Goal: Task Accomplishment & Management: Manage account settings

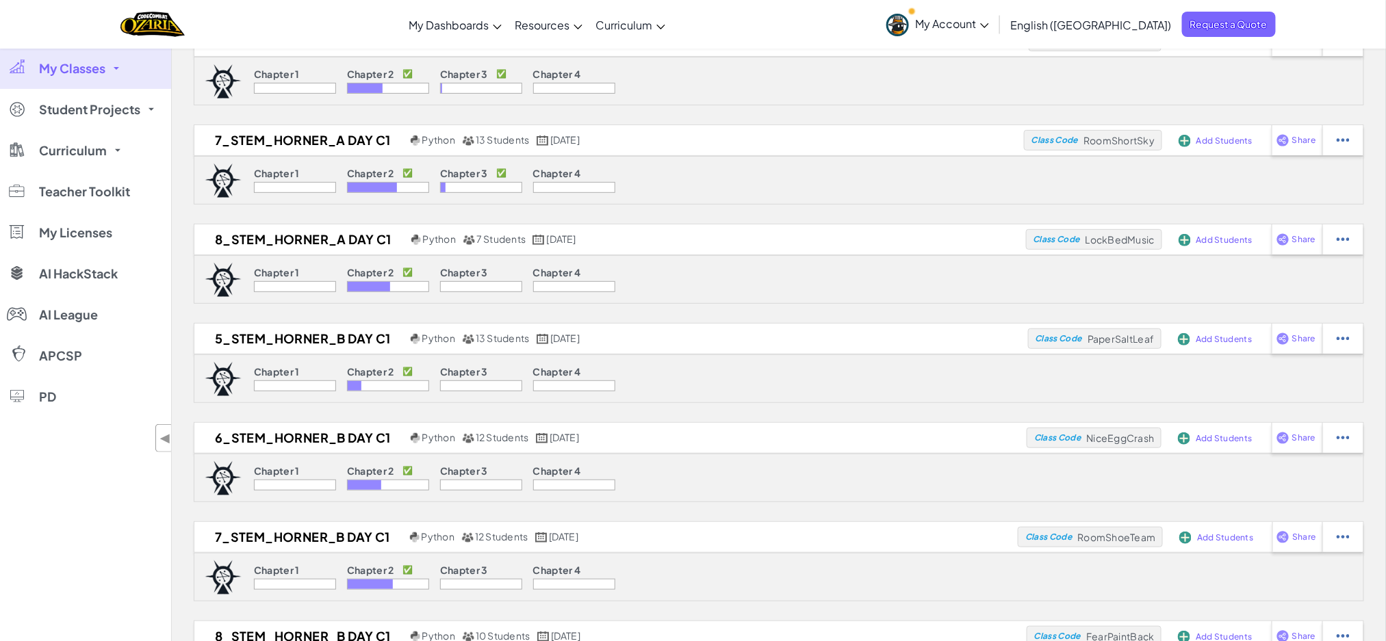
scroll to position [274, 0]
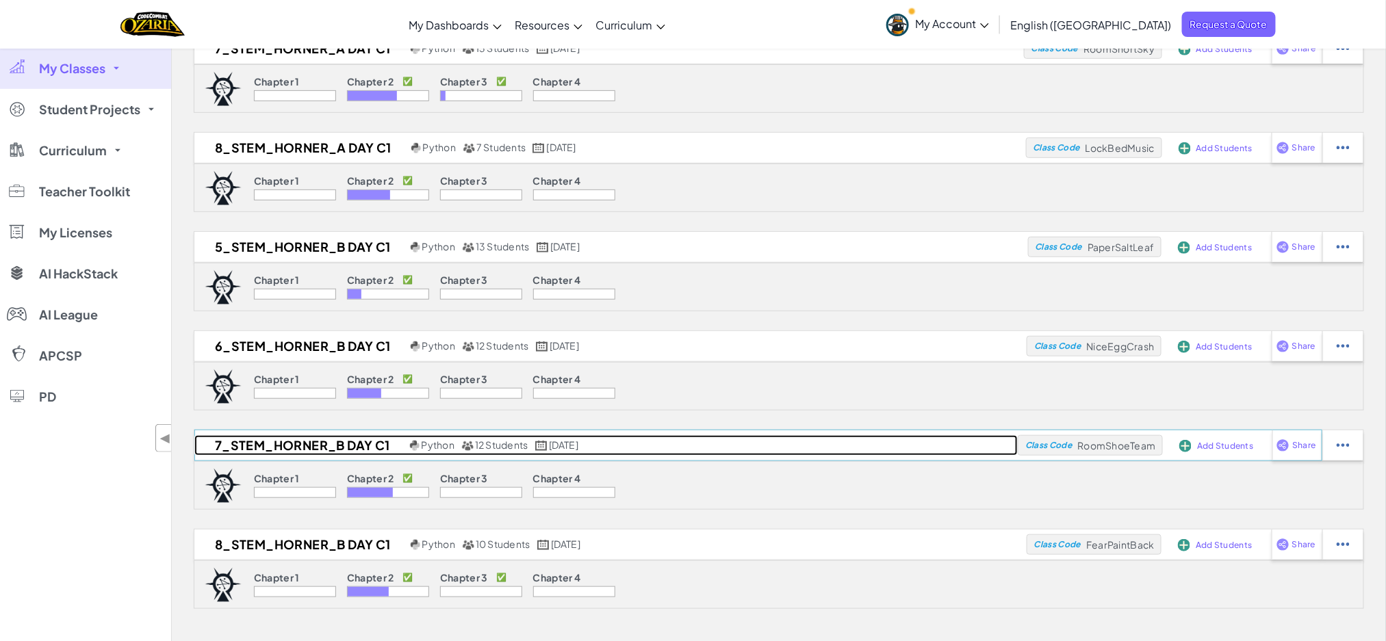
click at [341, 444] on h2 "7_STEM_Horner_B Day C1" at bounding box center [300, 445] width 212 height 21
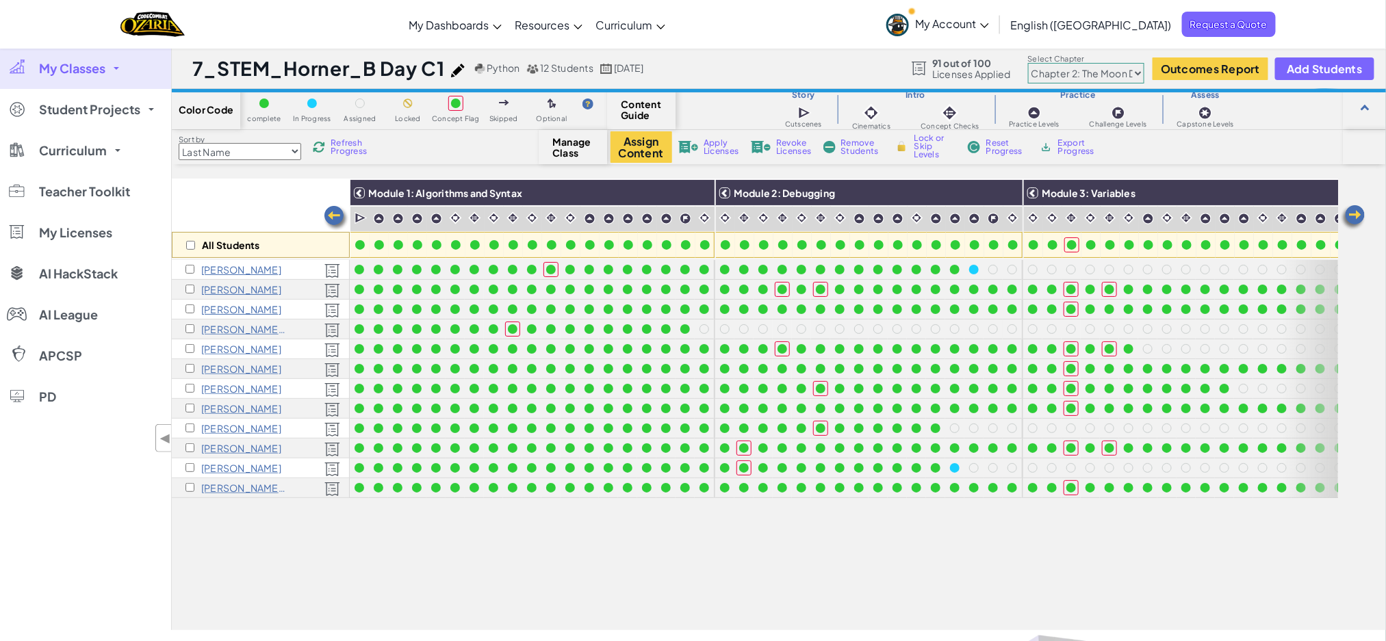
click at [1111, 72] on select "Chapter 1: Sky Mountain Chapter 2: The Moon Dancers Chapter 3: The Phoenix Land…" at bounding box center [1086, 73] width 116 height 21
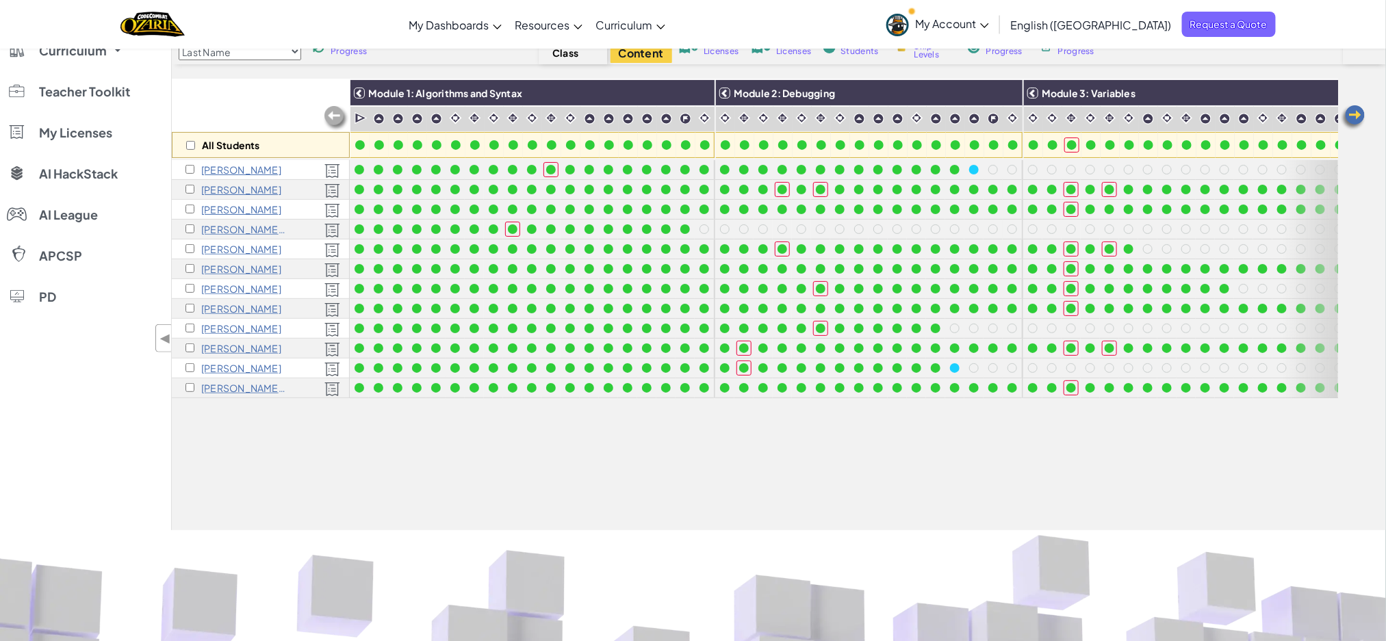
drag, startPoint x: 1114, startPoint y: 467, endPoint x: 1237, endPoint y: 322, distance: 190.4
click at [1118, 466] on div "All Students Module 1: Algorithms and Syntax Module 2: Debugging Module 3: Vari…" at bounding box center [755, 229] width 1166 height 573
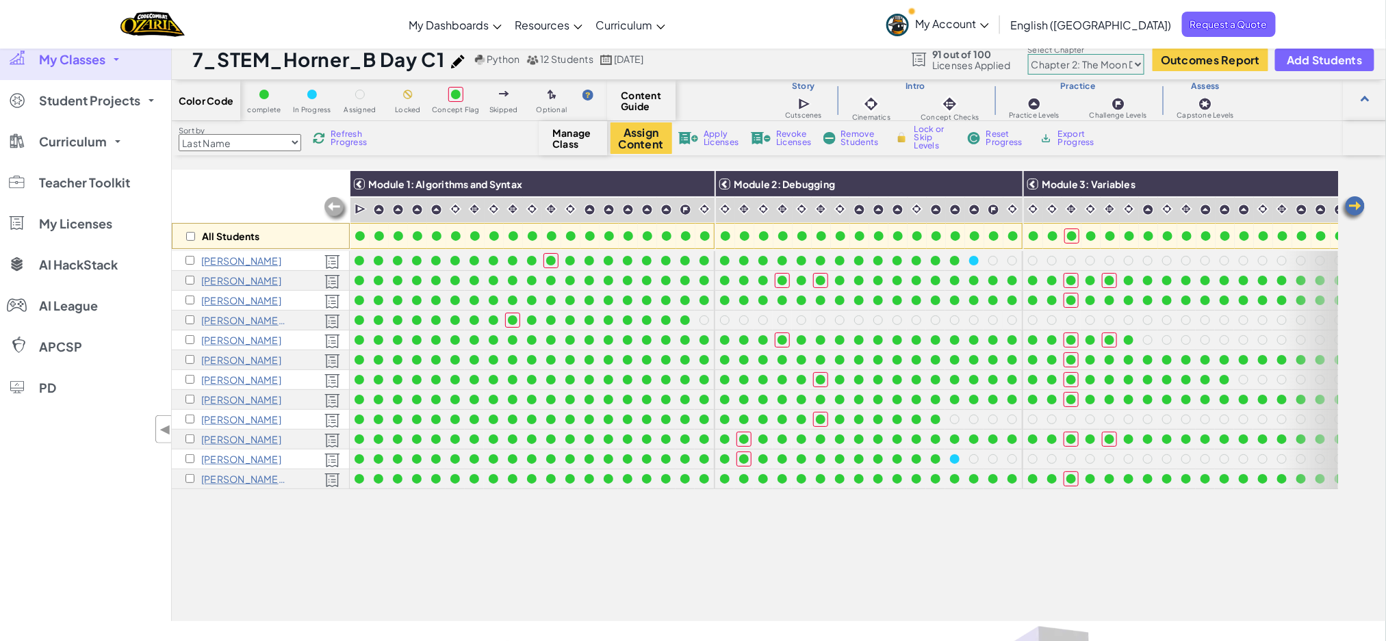
scroll to position [8, 0]
drag, startPoint x: 723, startPoint y: 600, endPoint x: 955, endPoint y: 586, distance: 232.4
click at [955, 586] on div "All Students Module 1: Algorithms and Syntax Module 2: Debugging Module 3: Vari…" at bounding box center [755, 320] width 1166 height 573
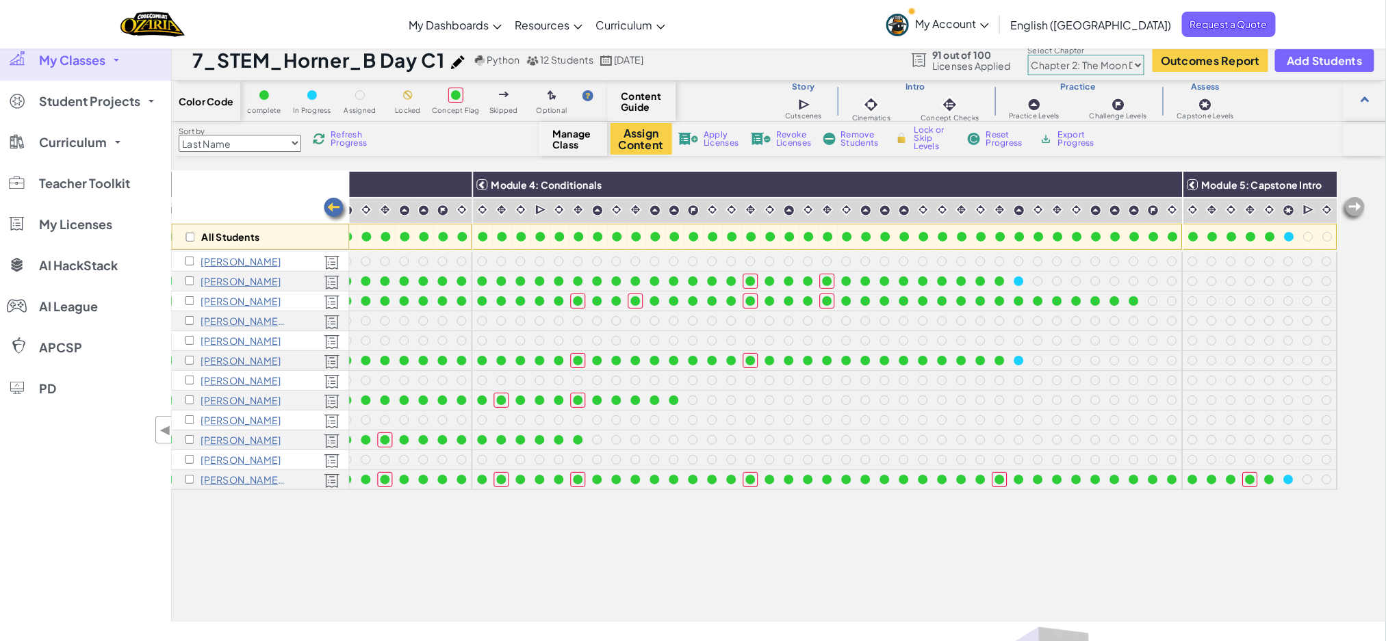
scroll to position [0, 0]
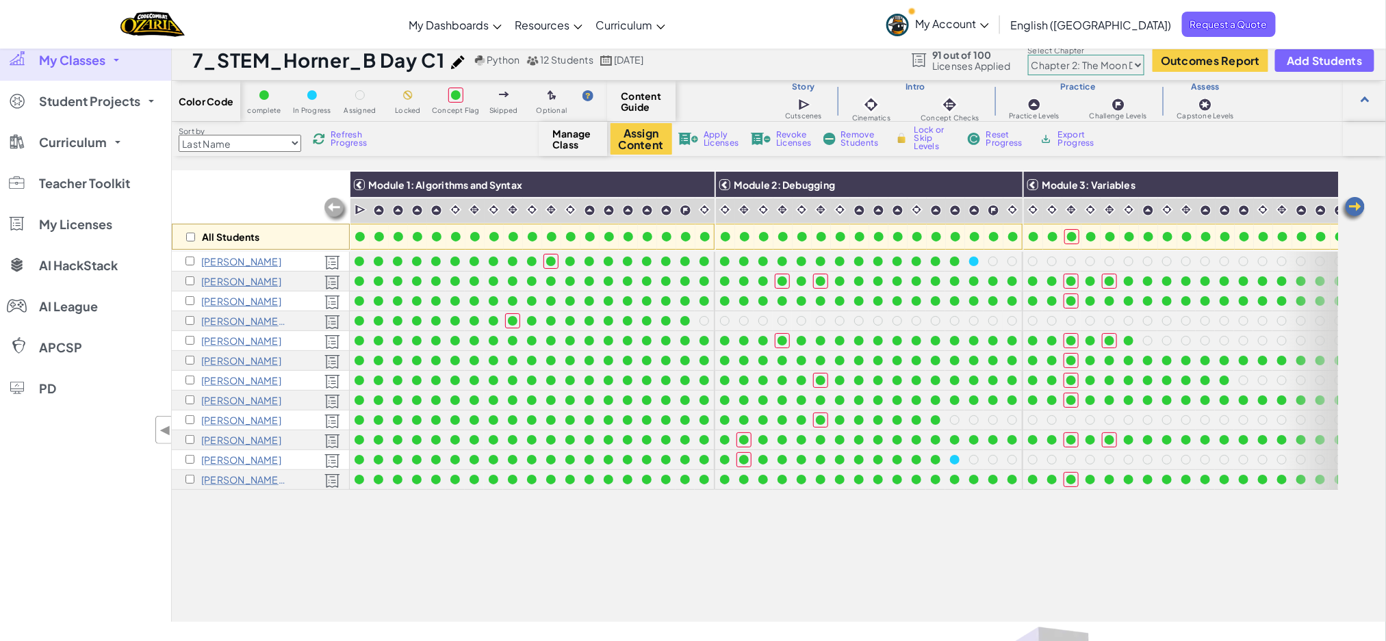
click at [52, 66] on span "My Classes" at bounding box center [72, 60] width 66 height 12
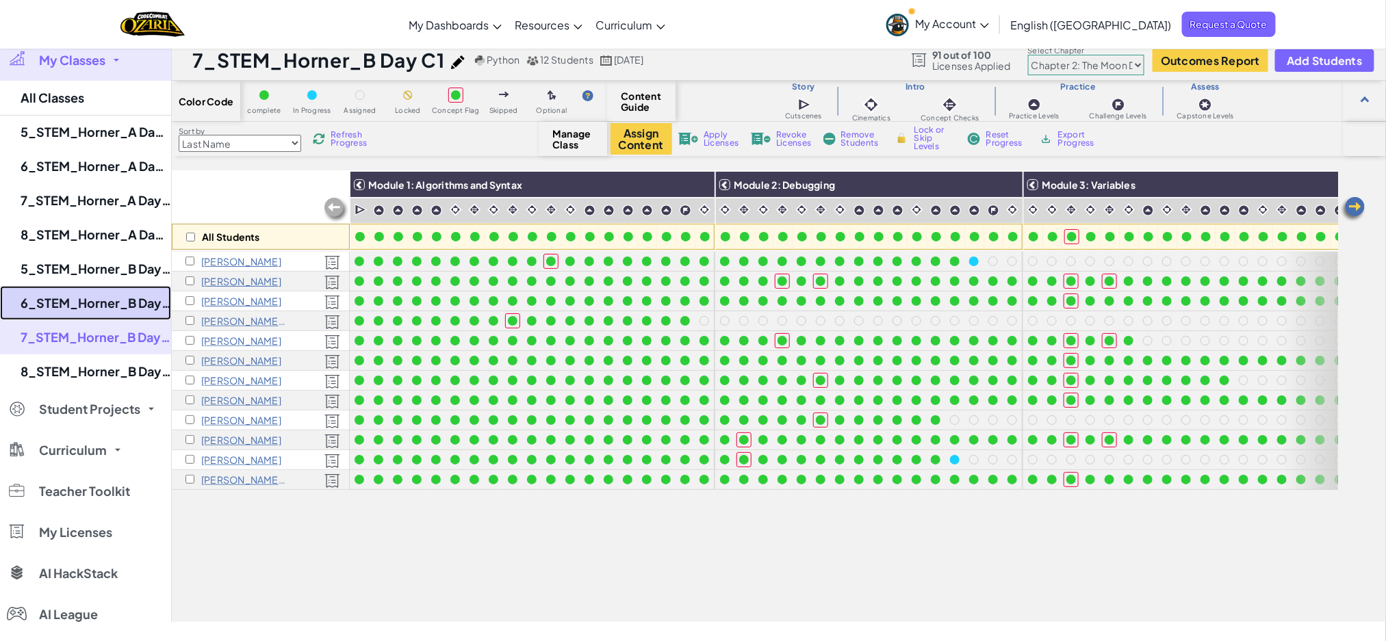
click at [81, 302] on link "6_STEM_Horner_B Day C1" at bounding box center [85, 303] width 171 height 34
select select "5d41d731a8d1836b5aa3cba1"
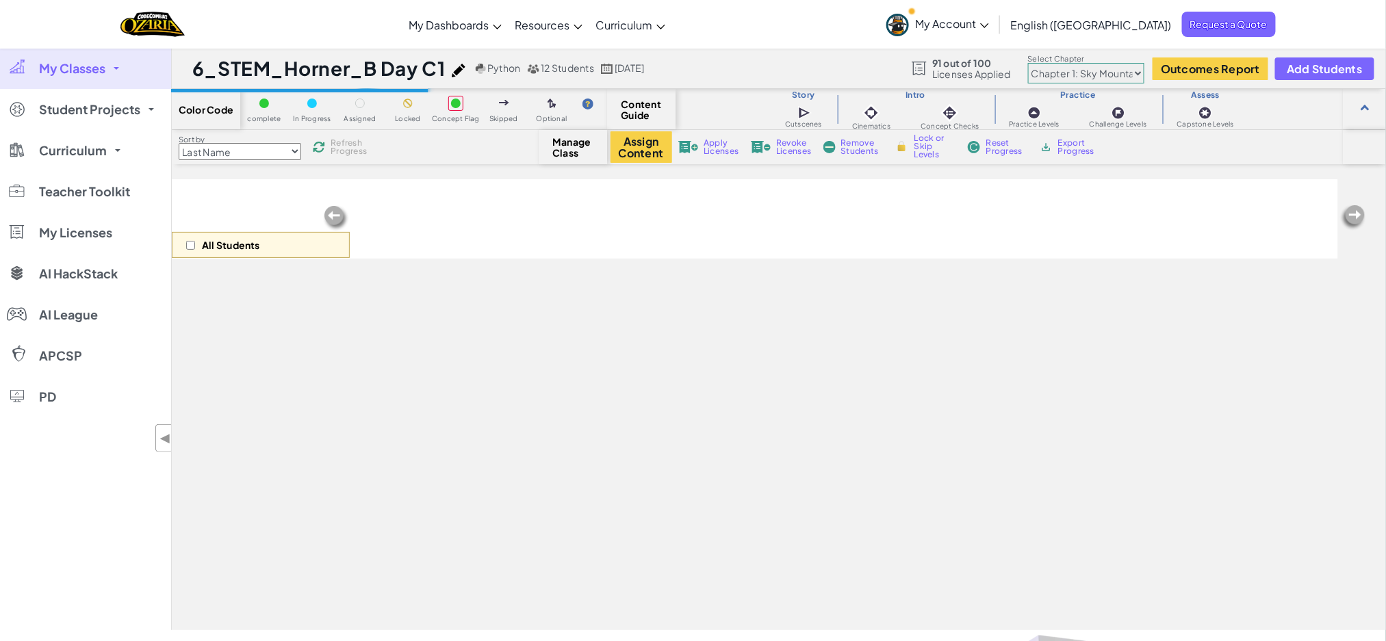
click at [1109, 74] on select "Chapter 1: Sky Mountain Chapter 2: The Moon Dancers Chapter 3: The Phoenix Land…" at bounding box center [1086, 73] width 116 height 21
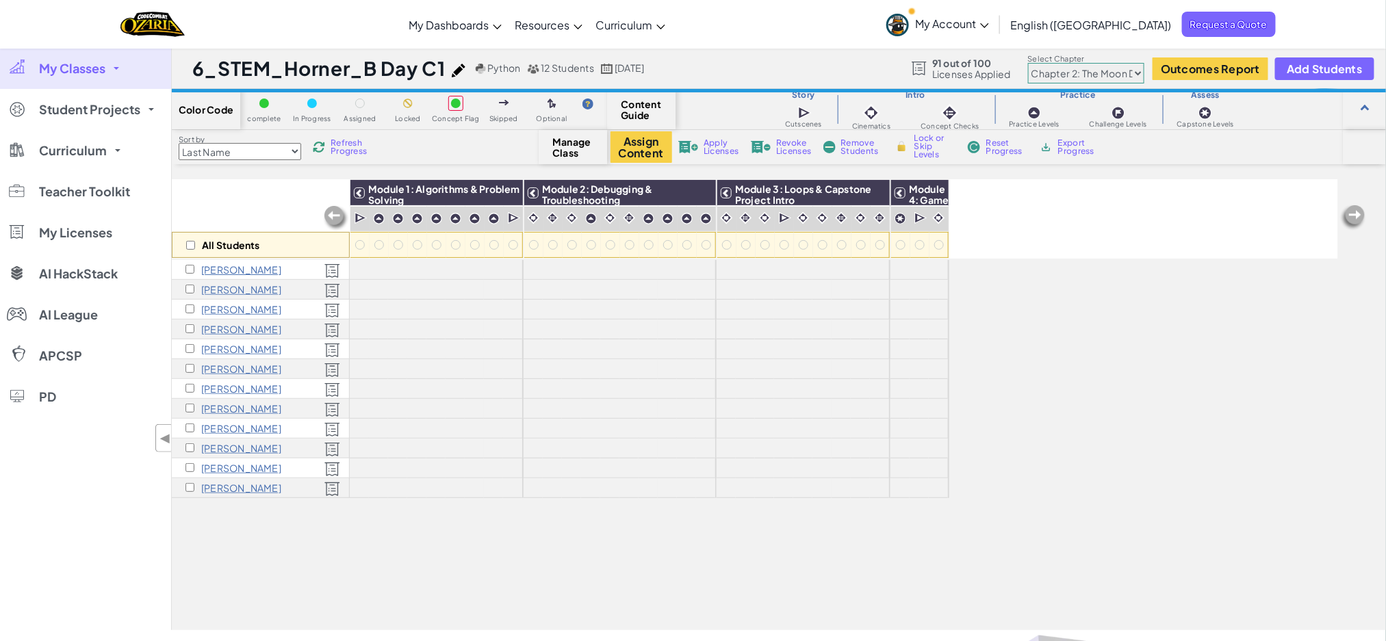
click at [1029, 63] on select "Chapter 1: Sky Mountain Chapter 2: The Moon Dancers Chapter 3: The Phoenix Land…" at bounding box center [1086, 73] width 116 height 21
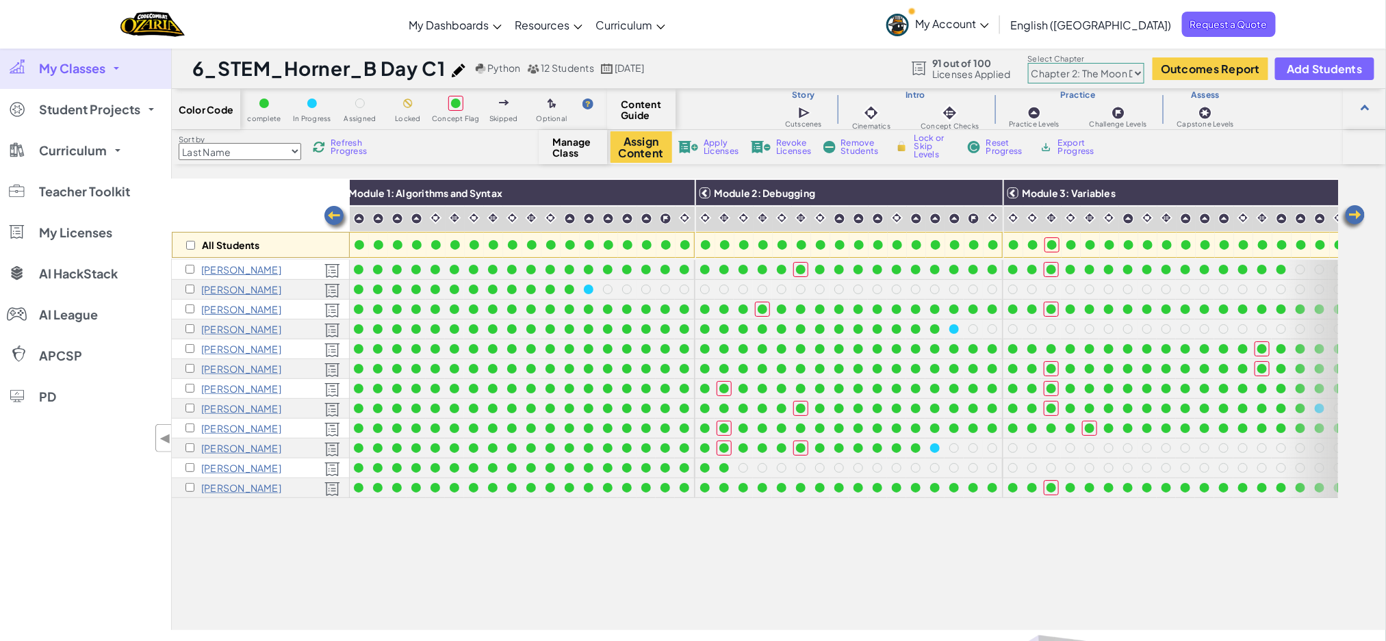
click at [817, 552] on div "All Students Module 1: Algorithms and Syntax Module 2: Debugging Module 3: Vari…" at bounding box center [755, 328] width 1166 height 573
click at [806, 549] on div "All Students Module 1: Algorithms and Syntax Module 2: Debugging Module 3: Vari…" at bounding box center [755, 328] width 1166 height 573
click at [114, 81] on link "My Classes" at bounding box center [85, 68] width 171 height 41
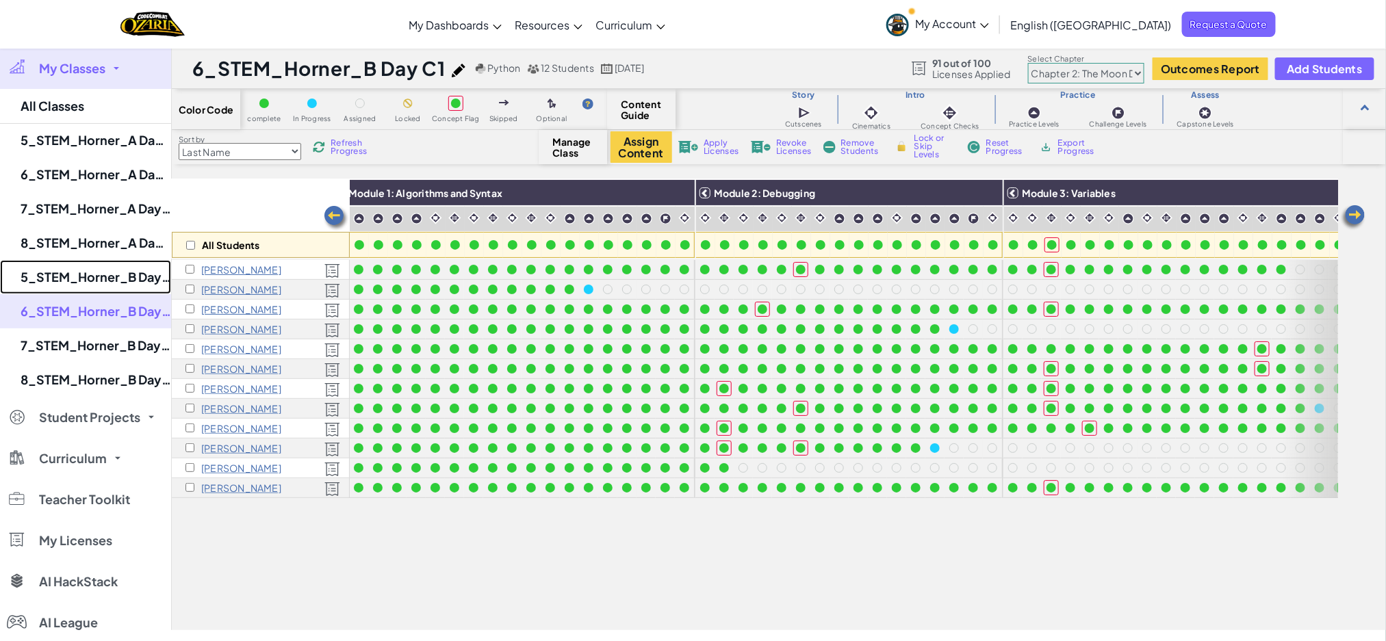
click at [123, 281] on link "5_STEM_Horner_B Day C1" at bounding box center [85, 277] width 171 height 34
select select "5d41d731a8d1836b5aa3cba1"
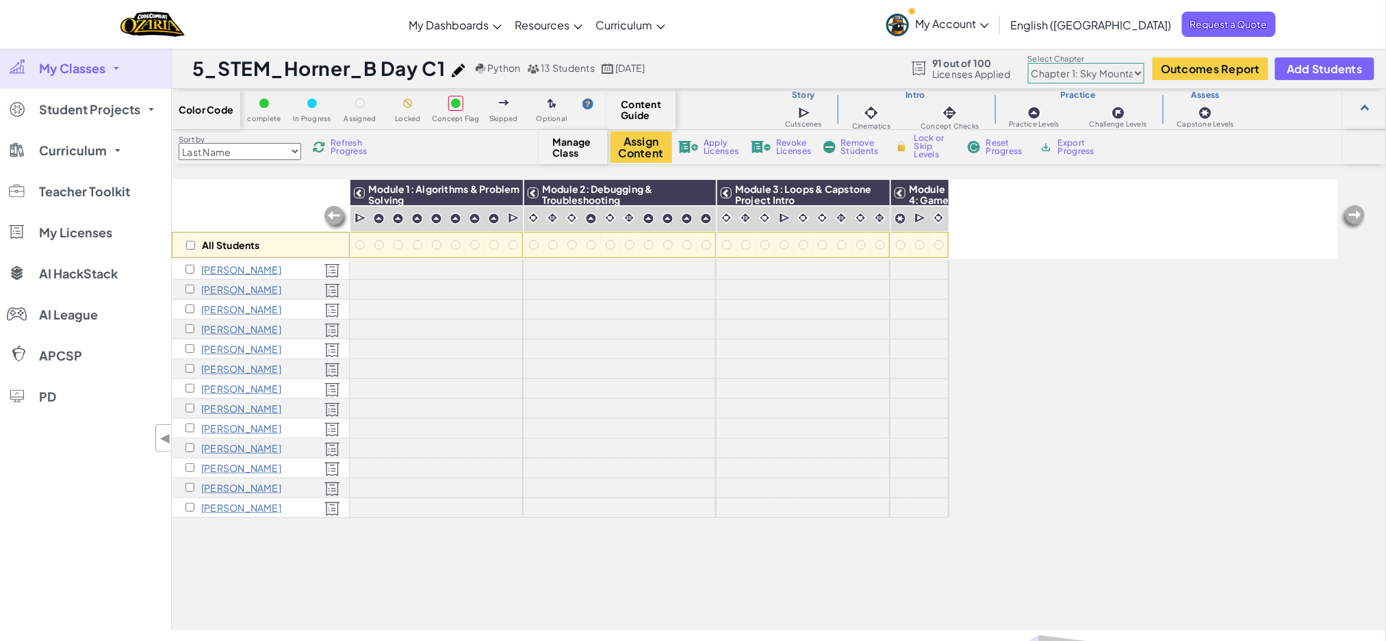
click at [1068, 73] on select "Chapter 1: Sky Mountain Chapter 2: The Moon Dancers Chapter 3: The Phoenix Land…" at bounding box center [1086, 73] width 116 height 21
click at [1029, 63] on select "Chapter 1: Sky Mountain Chapter 2: The Moon Dancers Chapter 3: The Phoenix Land…" at bounding box center [1086, 73] width 116 height 21
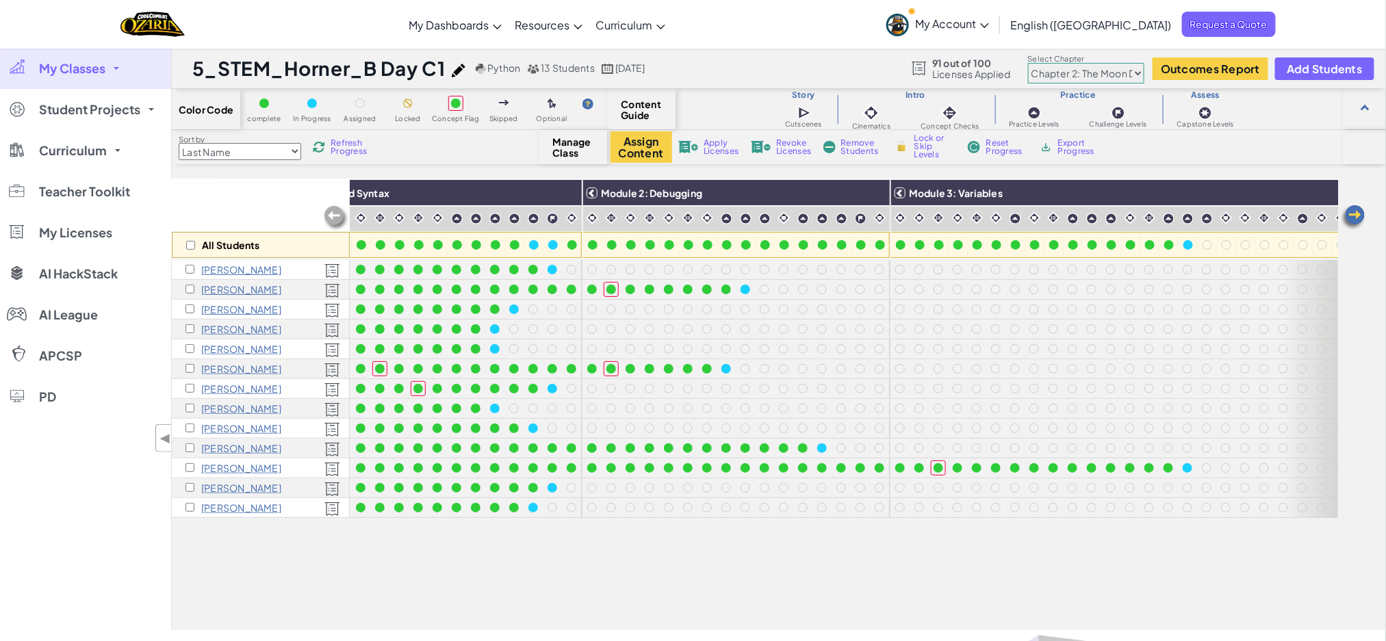
scroll to position [0, 144]
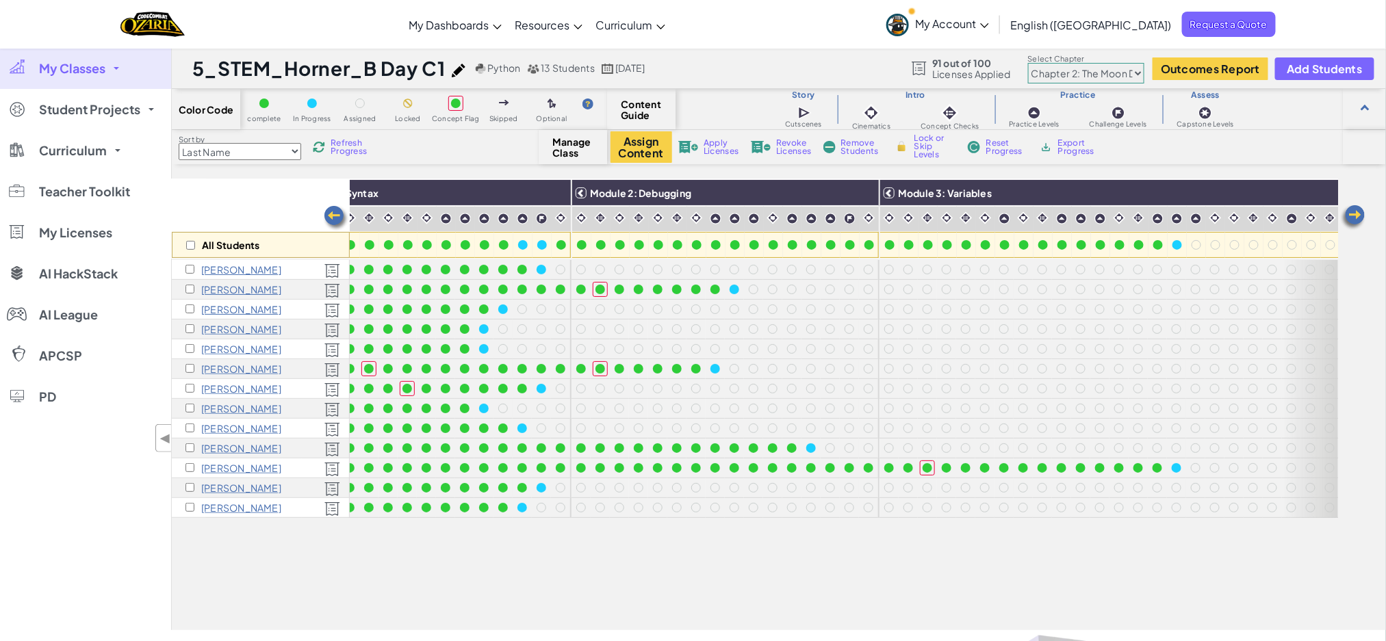
click at [82, 57] on link "My Classes" at bounding box center [85, 68] width 171 height 41
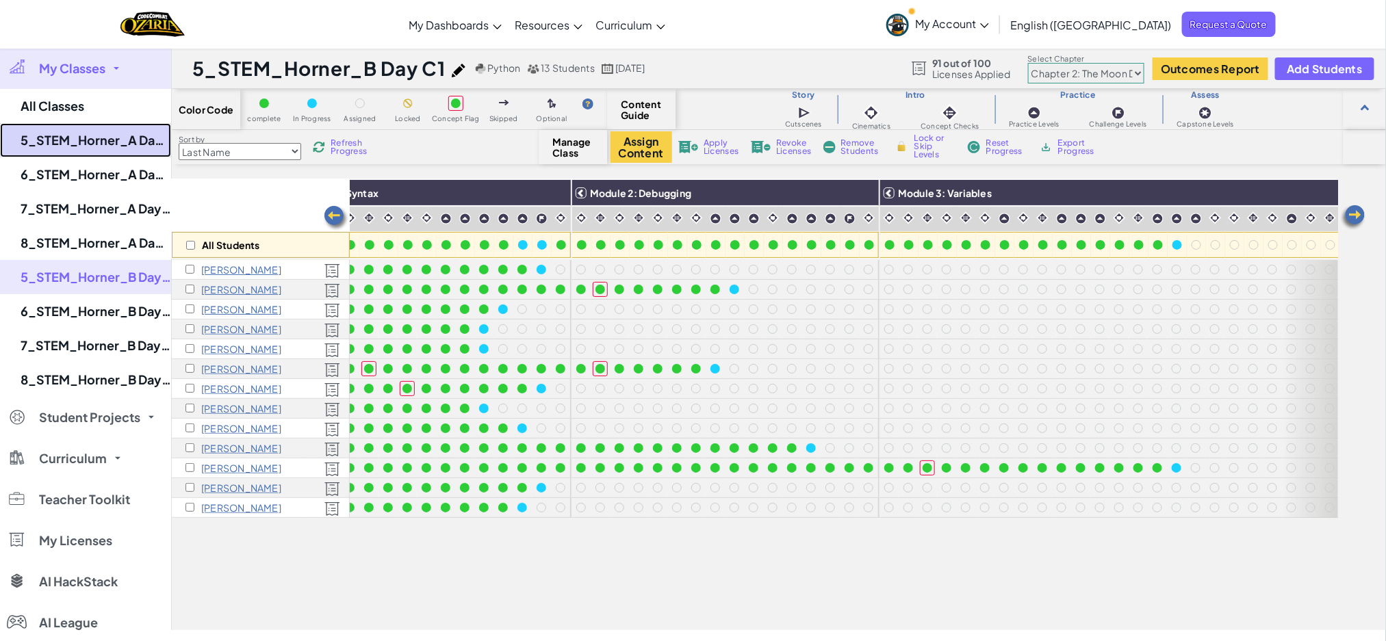
click at [90, 143] on link "5_STEM_Horner_A Day C1" at bounding box center [85, 140] width 171 height 34
select select "5d41d731a8d1836b5aa3cba1"
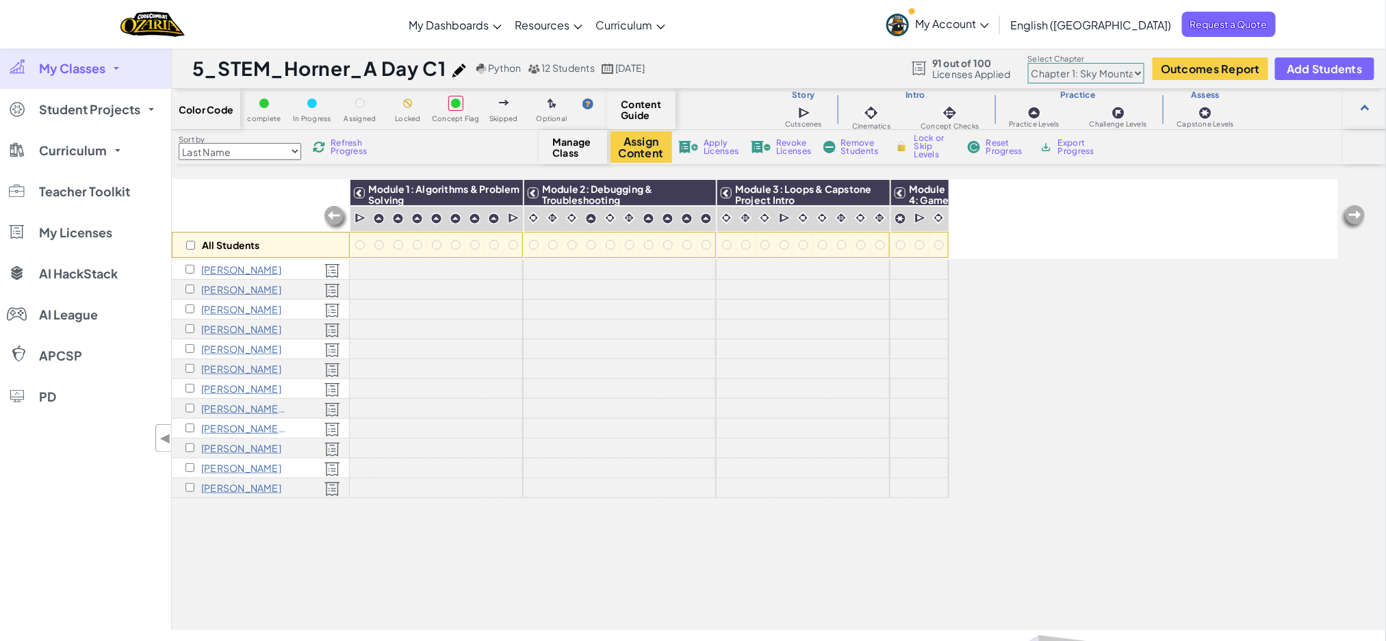
click at [1076, 76] on select "Chapter 1: Sky Mountain Chapter 2: The Moon Dancers Chapter 3: The Phoenix Land…" at bounding box center [1086, 73] width 116 height 21
select select "5d8a57abe8919b28d5113af1"
click at [1029, 63] on select "Chapter 1: Sky Mountain Chapter 2: The Moon Dancers Chapter 3: The Phoenix Land…" at bounding box center [1086, 73] width 116 height 21
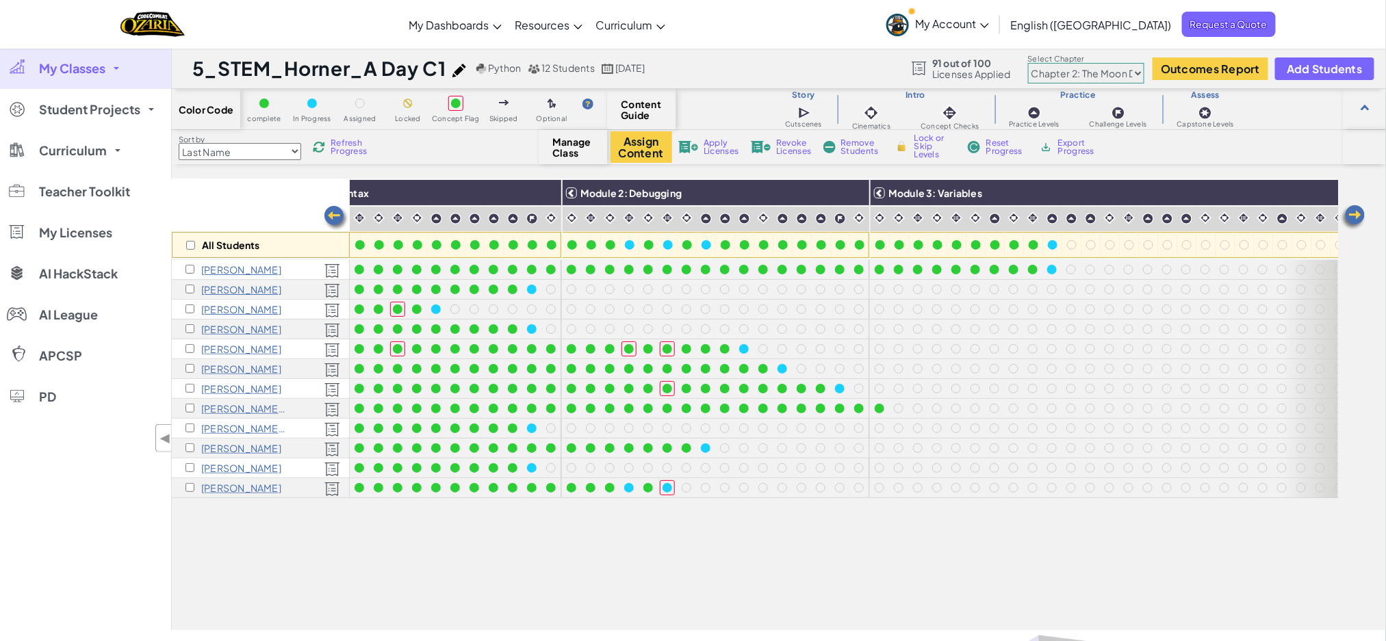
scroll to position [0, 150]
click at [1072, 71] on select "Chapter 1: Sky Mountain Chapter 2: The Moon Dancers Chapter 3: The Phoenix Land…" at bounding box center [1086, 73] width 116 height 21
click at [1029, 63] on select "Chapter 1: Sky Mountain Chapter 2: The Moon Dancers Chapter 3: The Phoenix Land…" at bounding box center [1086, 73] width 116 height 21
click at [122, 74] on link "My Classes" at bounding box center [85, 68] width 171 height 41
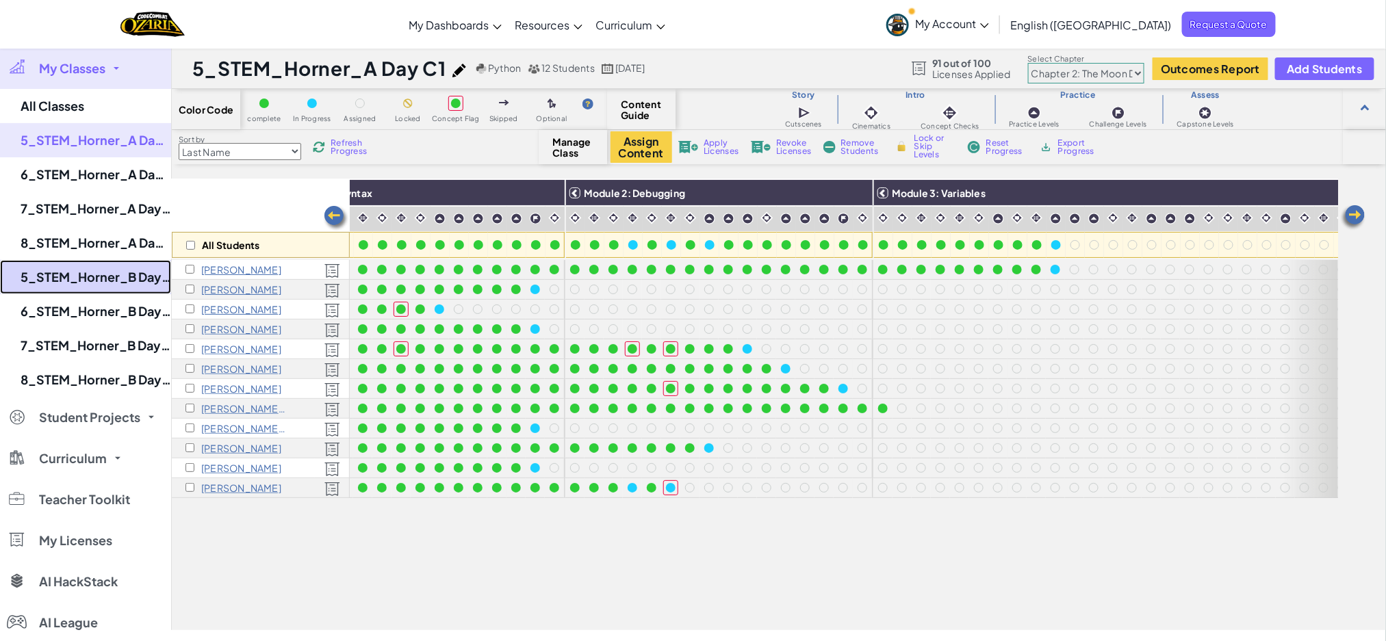
click at [103, 285] on link "5_STEM_Horner_B Day C1" at bounding box center [85, 277] width 171 height 34
select select "5d8a57abe8919b28d5113af1"
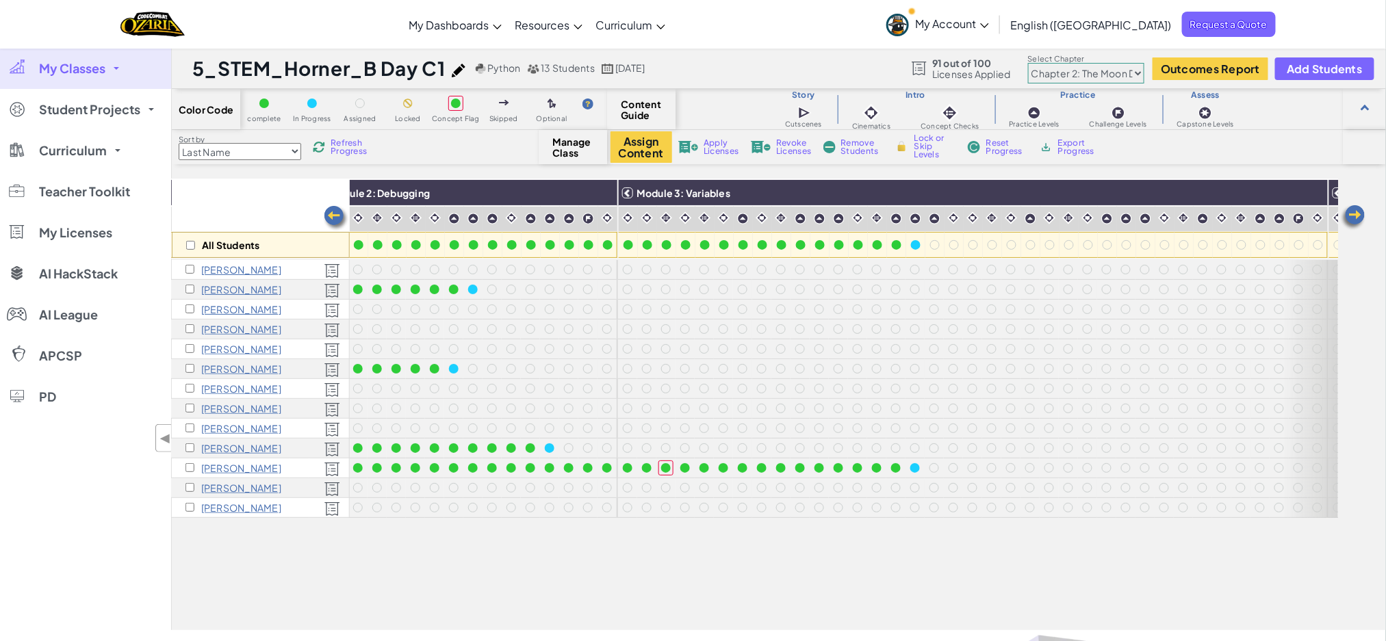
scroll to position [0, 407]
click at [782, 564] on div "All Students Module 1: Algorithms and Syntax Module 2: Debugging Module 3: Vari…" at bounding box center [755, 328] width 1166 height 573
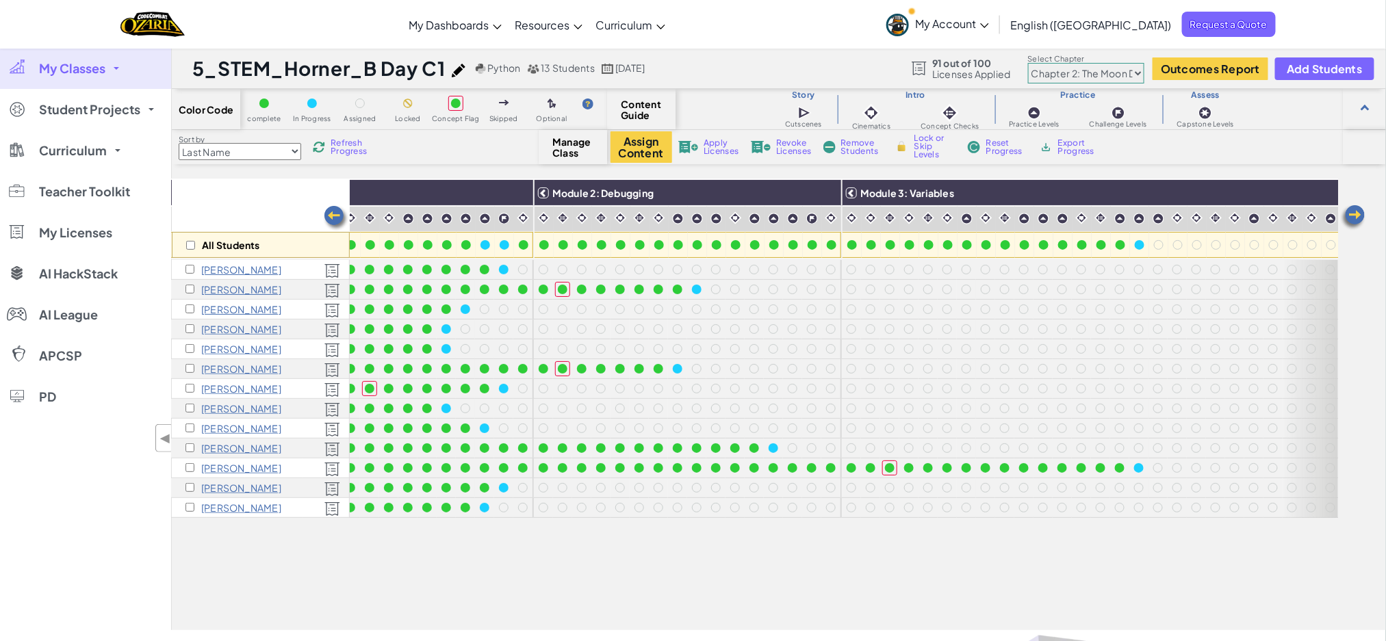
scroll to position [0, 176]
click at [686, 588] on div "All Students Module 1: Algorithms and Syntax Module 2: Debugging Module 3: Vari…" at bounding box center [755, 328] width 1166 height 573
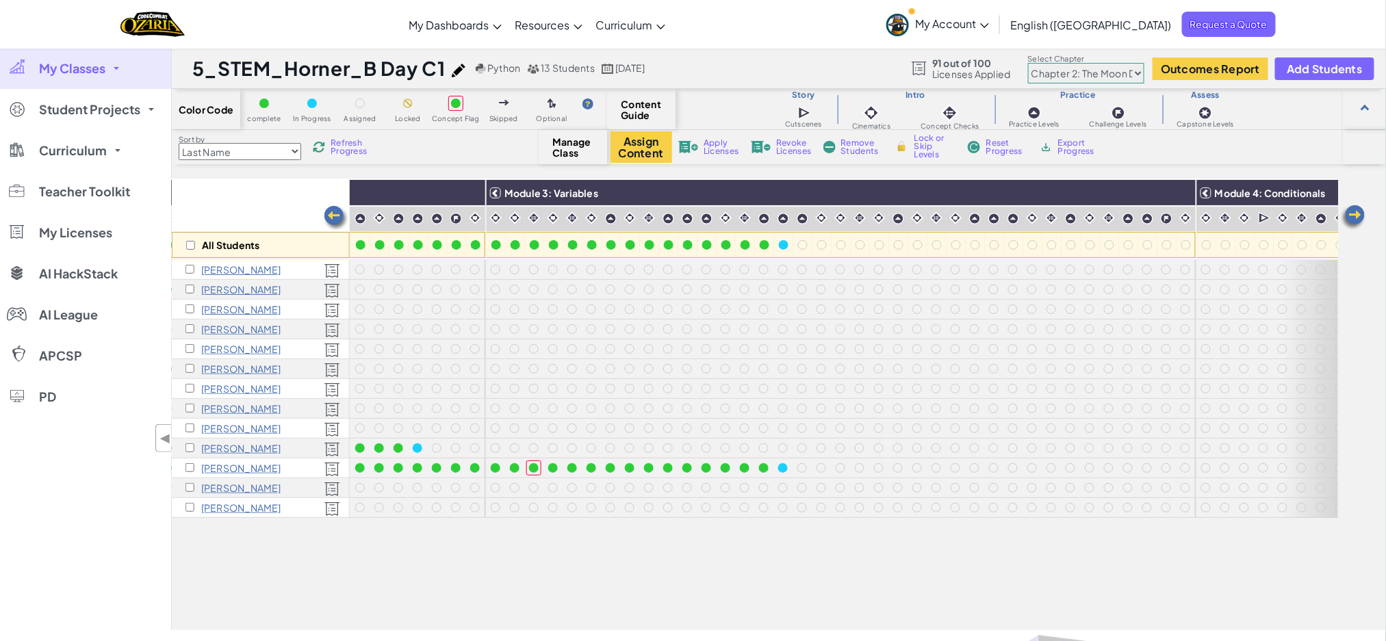
scroll to position [0, 531]
